Goal: Book appointment/travel/reservation

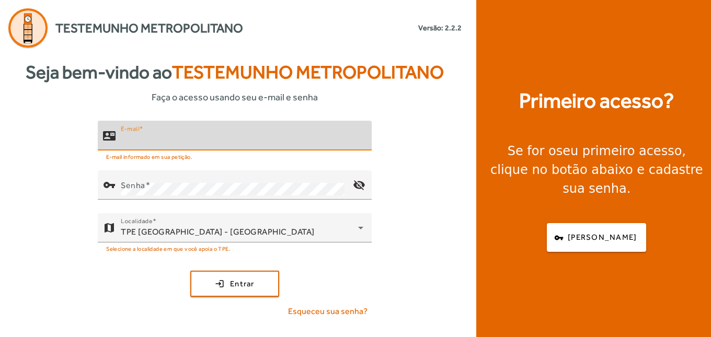
click at [172, 139] on input "E-mail" at bounding box center [242, 140] width 242 height 13
type input "**********"
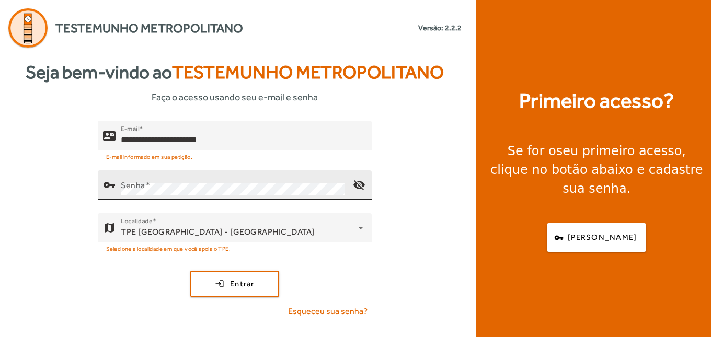
click at [197, 180] on div "Senha" at bounding box center [233, 184] width 224 height 29
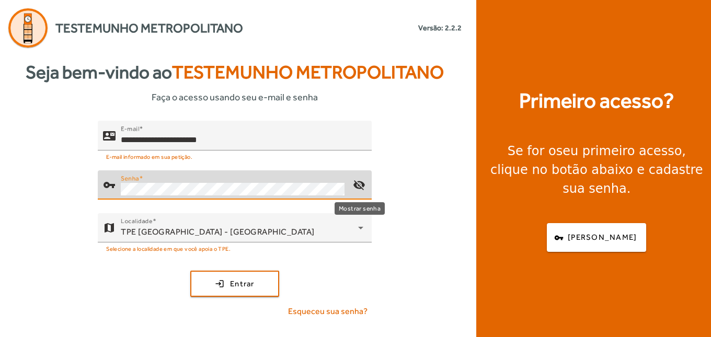
click at [357, 180] on mat-icon "visibility_off" at bounding box center [358, 184] width 25 height 25
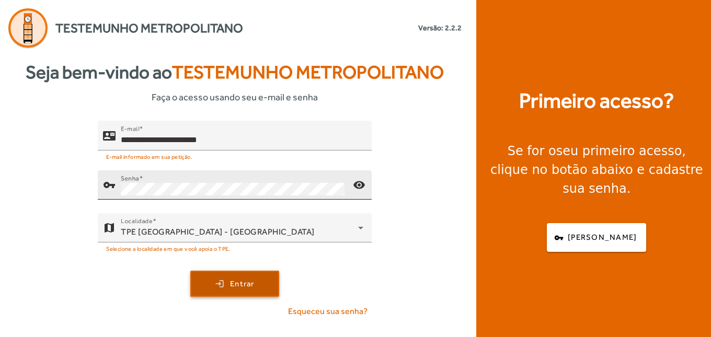
click at [234, 279] on span "Entrar" at bounding box center [242, 284] width 25 height 12
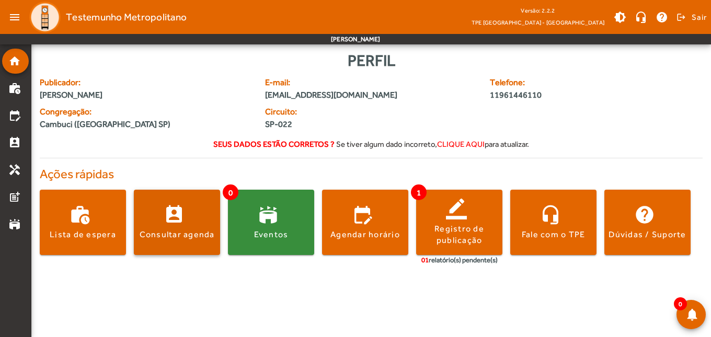
click at [170, 217] on span at bounding box center [177, 222] width 86 height 25
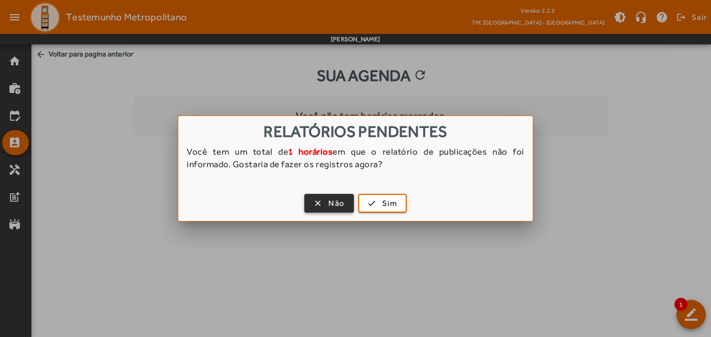
click at [339, 201] on span "Não" at bounding box center [336, 204] width 16 height 12
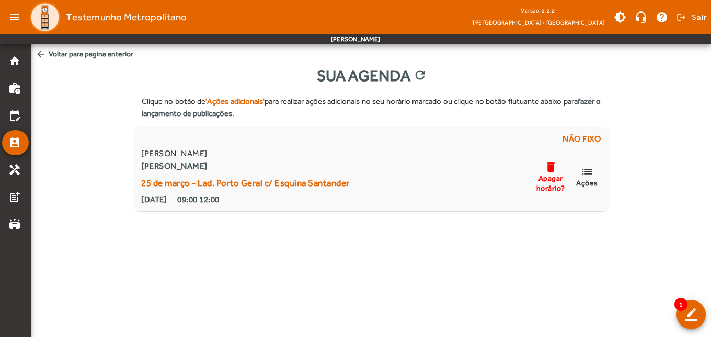
click at [41, 55] on mat-icon "arrow_back" at bounding box center [41, 54] width 10 height 10
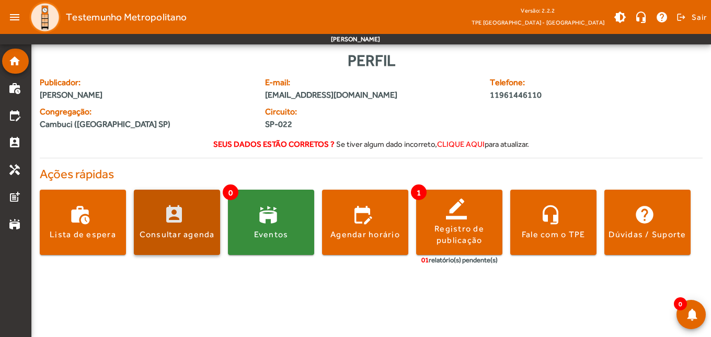
click at [160, 216] on span at bounding box center [177, 222] width 86 height 25
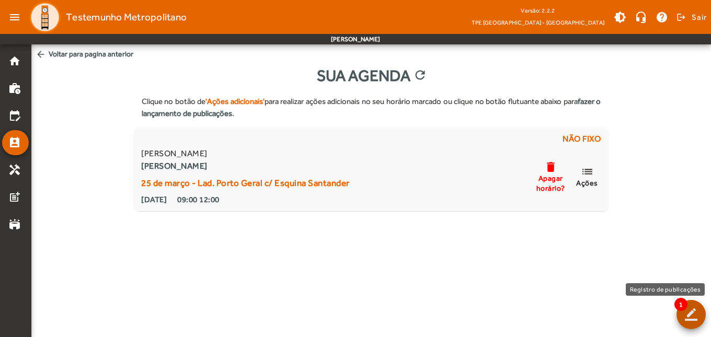
click at [693, 309] on span at bounding box center [690, 314] width 25 height 25
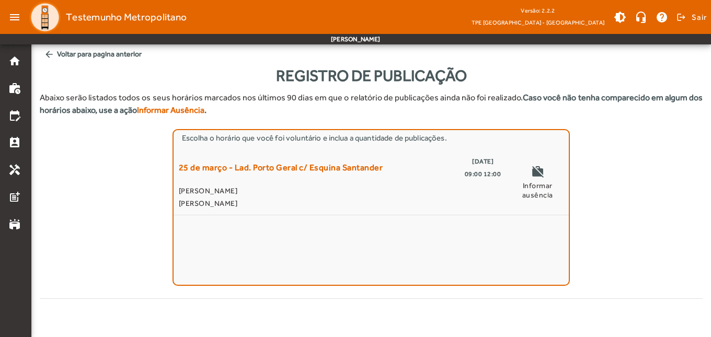
click at [48, 52] on mat-icon "arrow_back" at bounding box center [49, 54] width 10 height 10
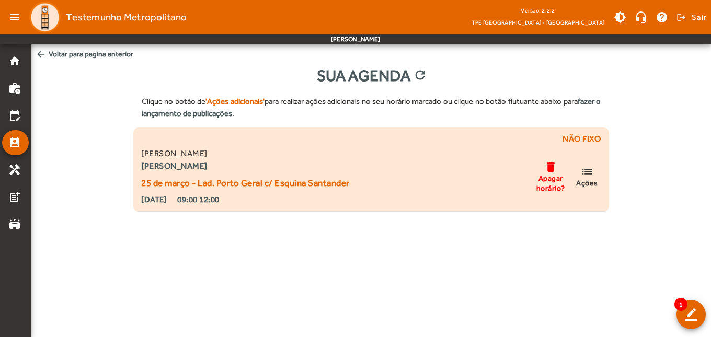
click at [593, 180] on span "Ações" at bounding box center [587, 182] width 22 height 9
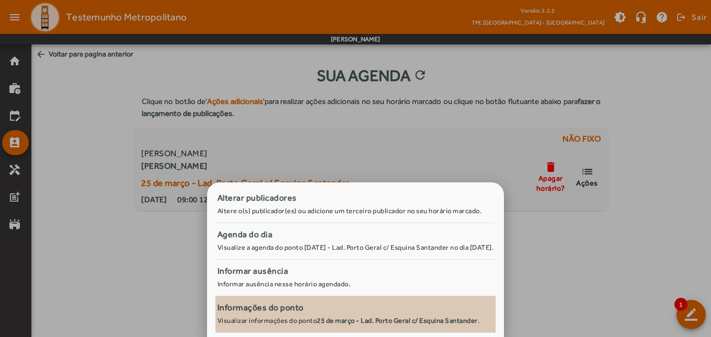
click at [448, 318] on strong "25 de março - Lad. Porto Geral c/ Esquina Santander" at bounding box center [397, 321] width 161 height 8
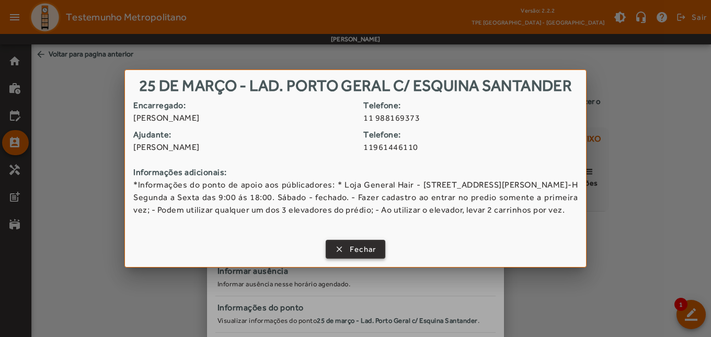
click at [368, 256] on span "Fechar" at bounding box center [363, 250] width 27 height 12
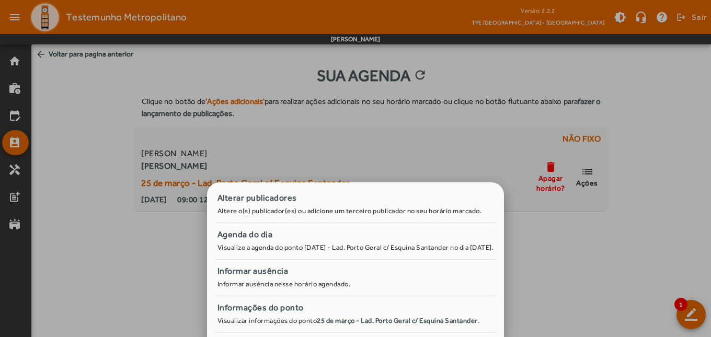
click at [16, 117] on div at bounding box center [355, 168] width 711 height 337
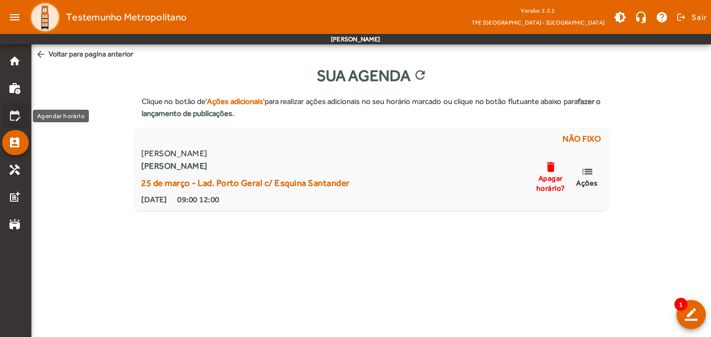
click at [16, 117] on mat-icon "edit_calendar" at bounding box center [14, 115] width 13 height 13
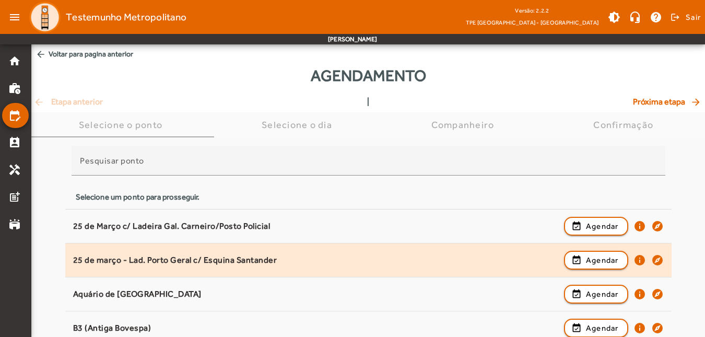
click at [249, 253] on div "[DATE] - Lad. Porto Geral c/ Esquina Santander event_available Agendar info exp…" at bounding box center [368, 260] width 591 height 23
click at [599, 251] on button "event_available Agendar" at bounding box center [596, 260] width 64 height 19
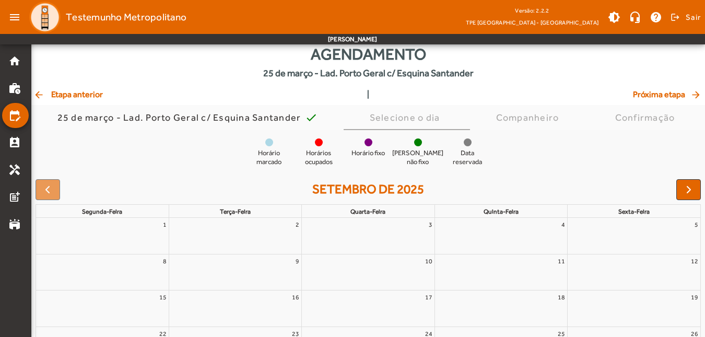
scroll to position [126, 0]
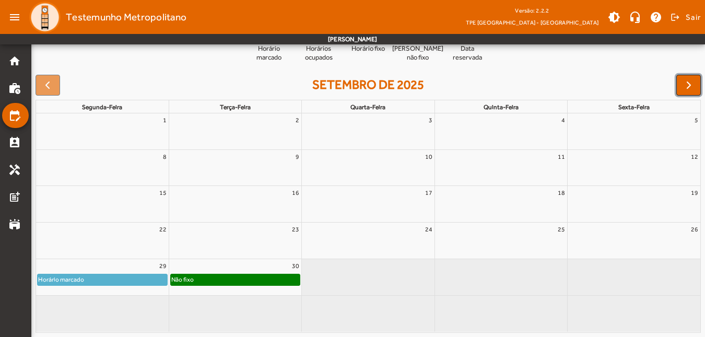
click at [685, 81] on span "button" at bounding box center [689, 85] width 13 height 13
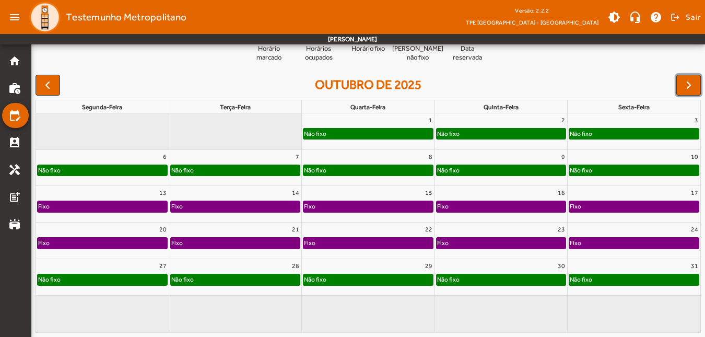
click at [223, 208] on div "Fixo" at bounding box center [235, 206] width 129 height 10
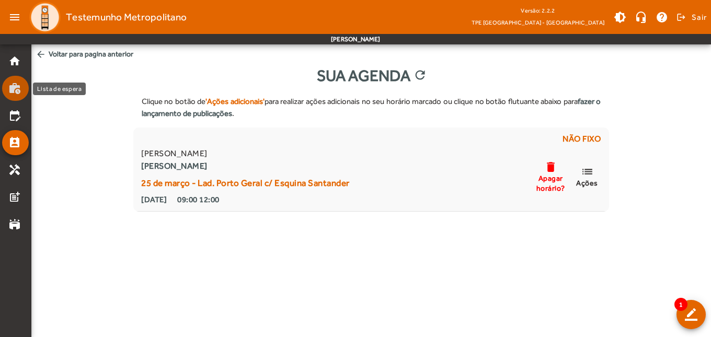
click at [14, 90] on mat-icon "work_history" at bounding box center [14, 88] width 13 height 13
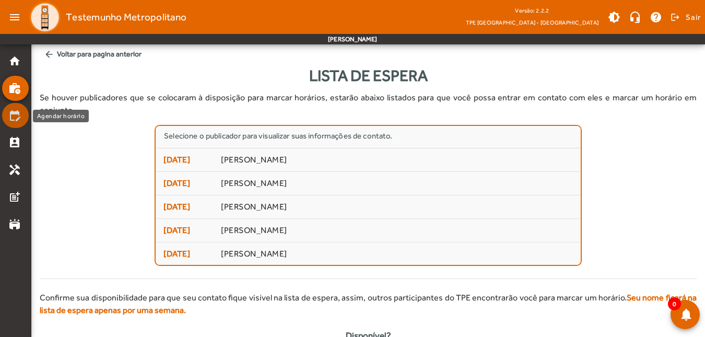
click at [19, 112] on mat-icon "edit_calendar" at bounding box center [14, 115] width 13 height 13
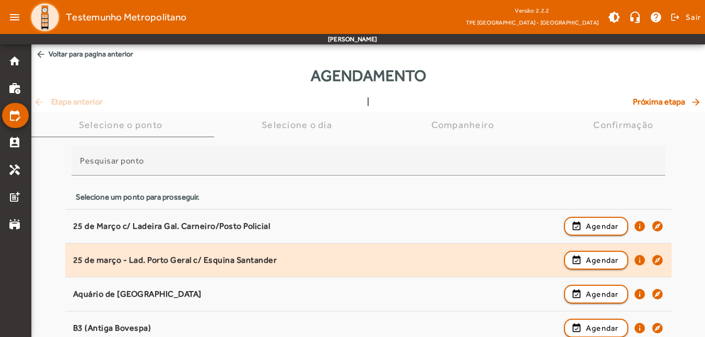
click at [228, 263] on div "25 de março - Lad. Porto Geral c/ Esquina Santander" at bounding box center [316, 260] width 486 height 11
click at [231, 257] on div "25 de março - Lad. Porto Geral c/ Esquina Santander" at bounding box center [316, 260] width 486 height 11
click at [236, 256] on div "25 de março - Lad. Porto Geral c/ Esquina Santander" at bounding box center [316, 260] width 486 height 11
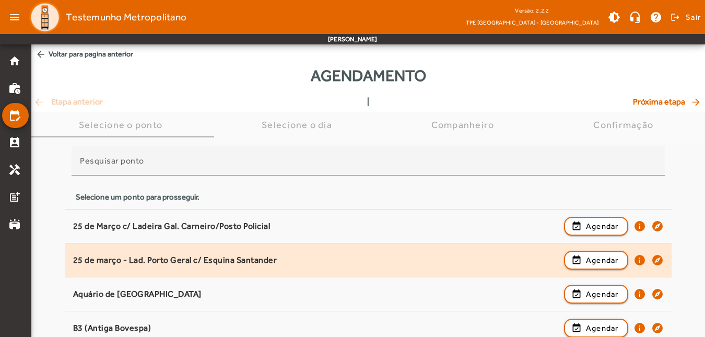
click at [246, 255] on div "25 de março - Lad. Porto Geral c/ Esquina Santander" at bounding box center [316, 260] width 486 height 11
click at [587, 253] on span "button" at bounding box center [596, 260] width 62 height 25
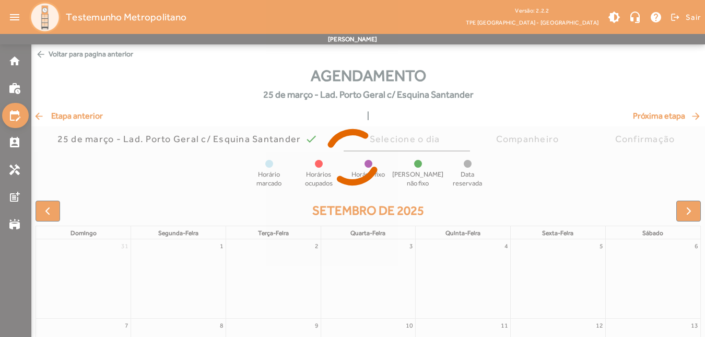
scroll to position [105, 0]
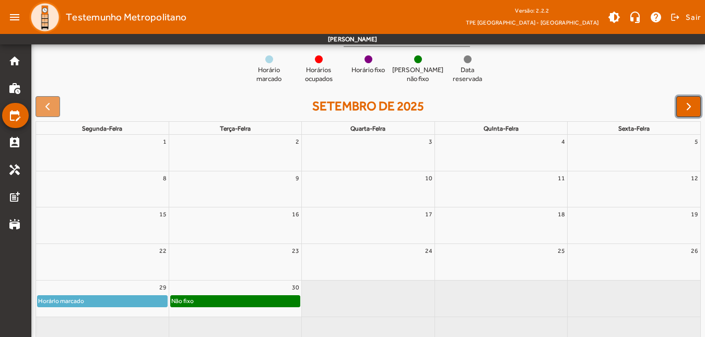
drag, startPoint x: 688, startPoint y: 108, endPoint x: 590, endPoint y: 143, distance: 103.5
click at [687, 108] on span "button" at bounding box center [689, 106] width 13 height 13
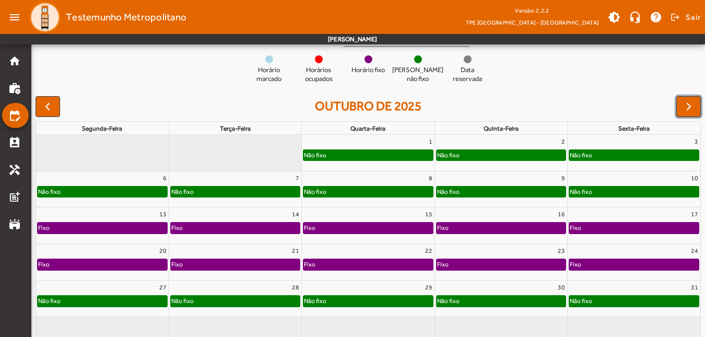
click at [375, 228] on div "Fixo" at bounding box center [368, 228] width 129 height 10
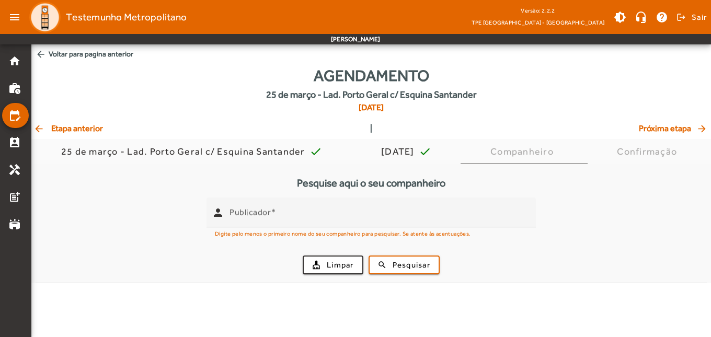
click at [678, 125] on span "Próxima etapa arrow_forward" at bounding box center [674, 128] width 70 height 13
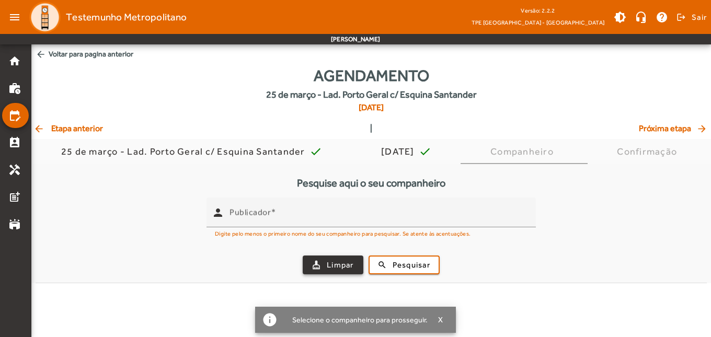
click at [342, 266] on span "Limpar" at bounding box center [340, 265] width 27 height 12
click at [58, 126] on span "arrow_back Etapa anterior" at bounding box center [67, 128] width 69 height 13
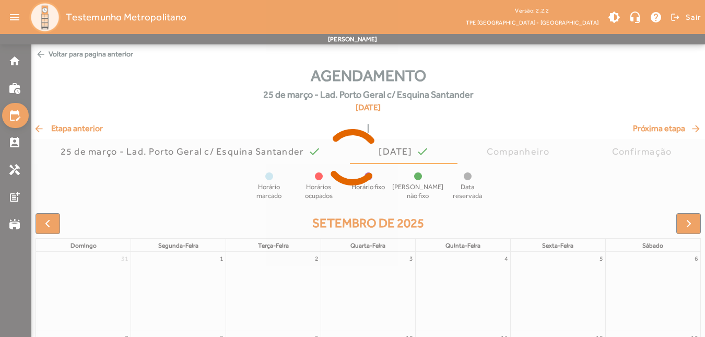
click at [682, 222] on div at bounding box center [352, 168] width 705 height 337
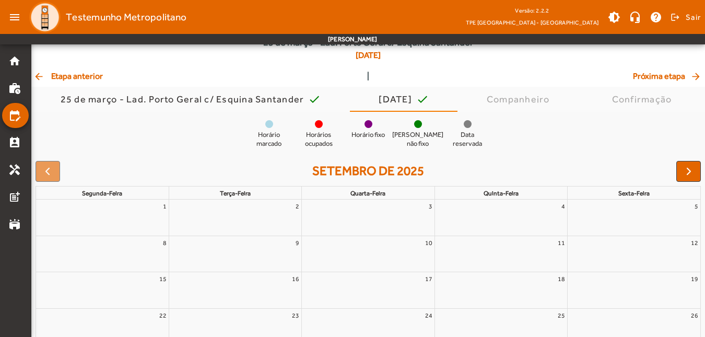
scroll to position [105, 0]
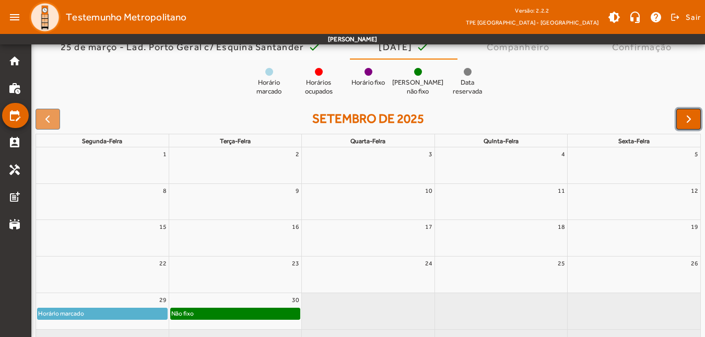
click at [689, 117] on span "button" at bounding box center [689, 119] width 13 height 13
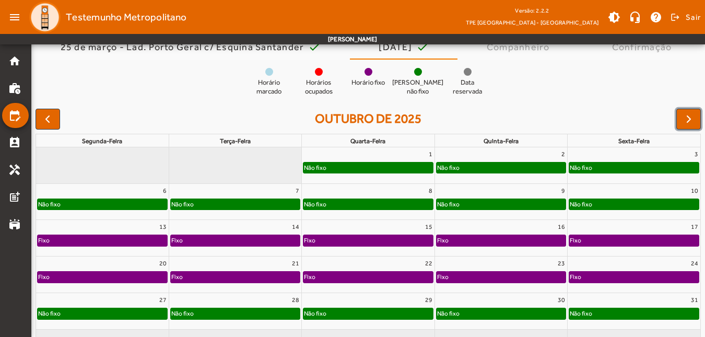
scroll to position [138, 0]
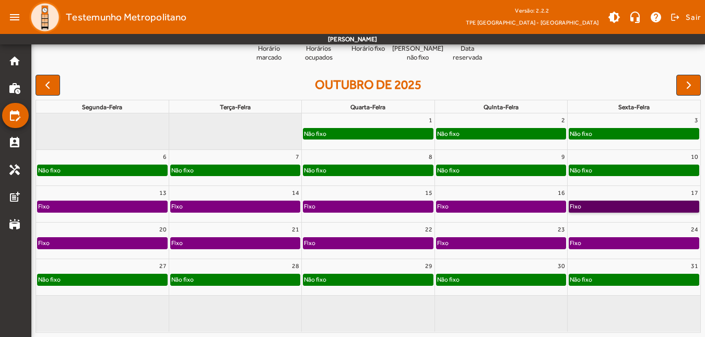
click at [601, 206] on link "Fixo" at bounding box center [634, 206] width 131 height 11
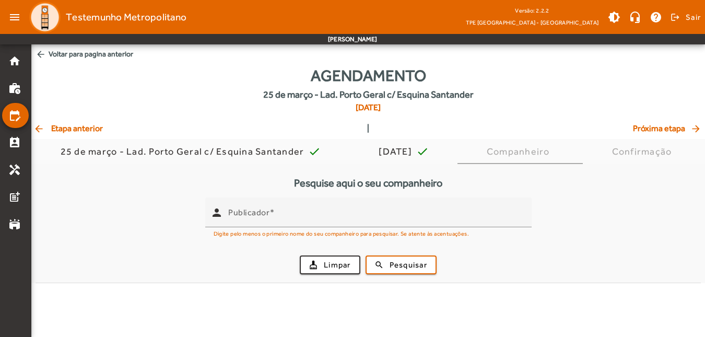
scroll to position [0, 0]
click at [67, 129] on span "arrow_back Etapa anterior" at bounding box center [67, 128] width 69 height 13
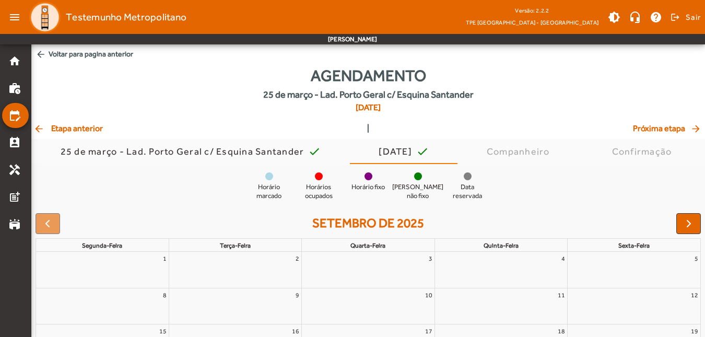
scroll to position [138, 0]
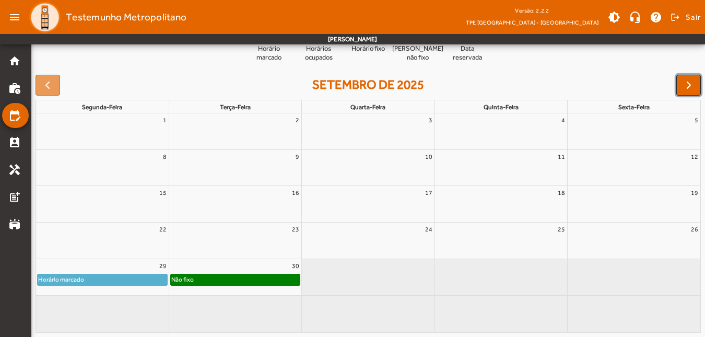
click at [686, 85] on span "button" at bounding box center [689, 85] width 13 height 13
